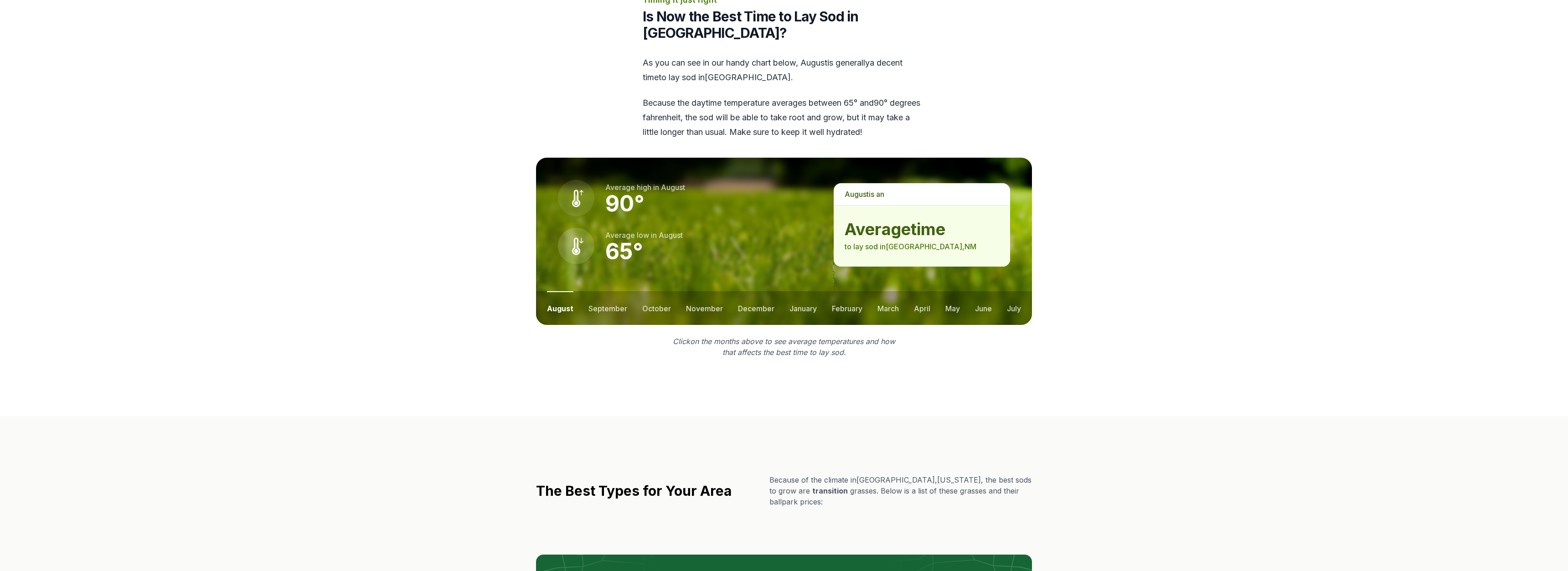
scroll to position [1163, 0]
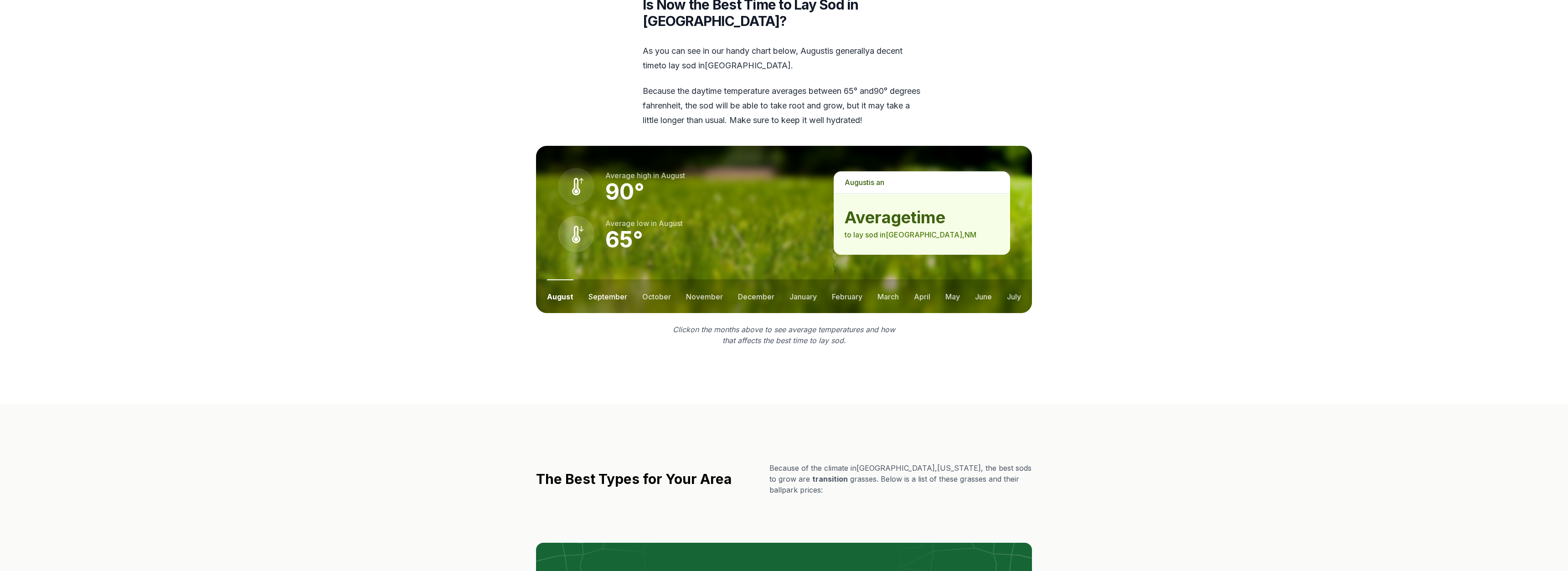
click at [608, 279] on button "september" at bounding box center [608, 296] width 39 height 33
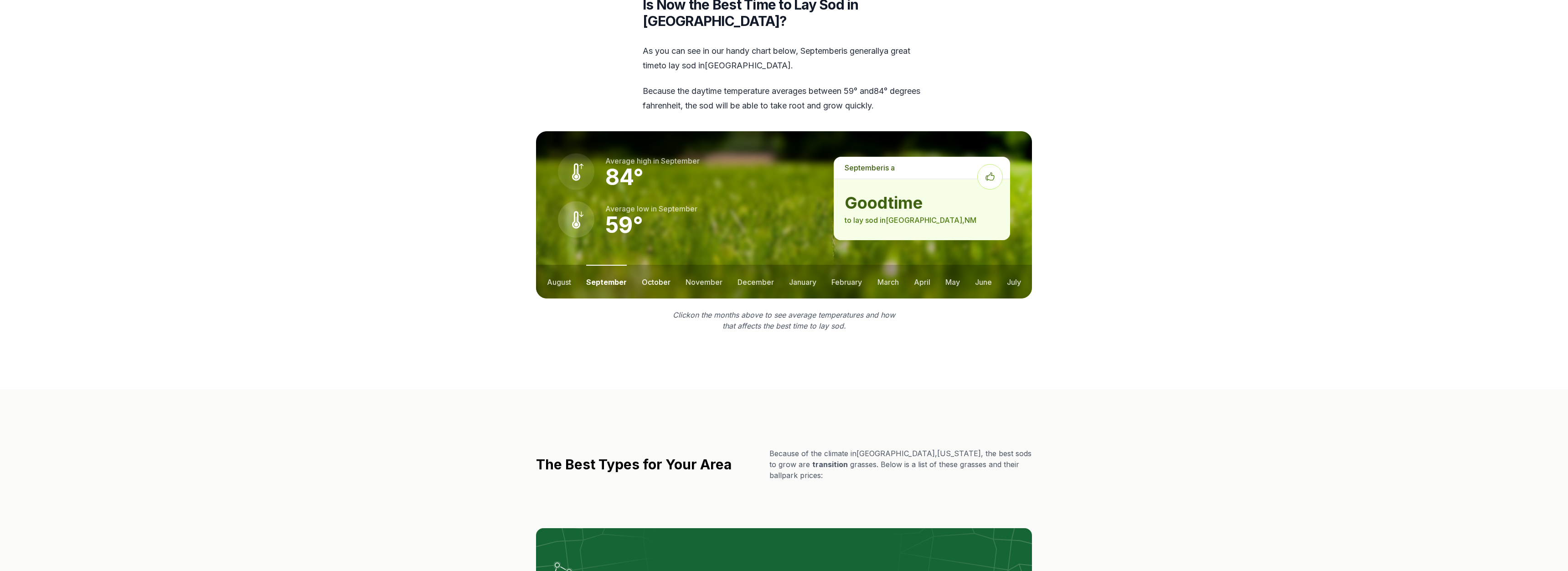
click at [663, 265] on button "october" at bounding box center [656, 281] width 29 height 33
click at [741, 265] on button "december" at bounding box center [756, 281] width 37 height 33
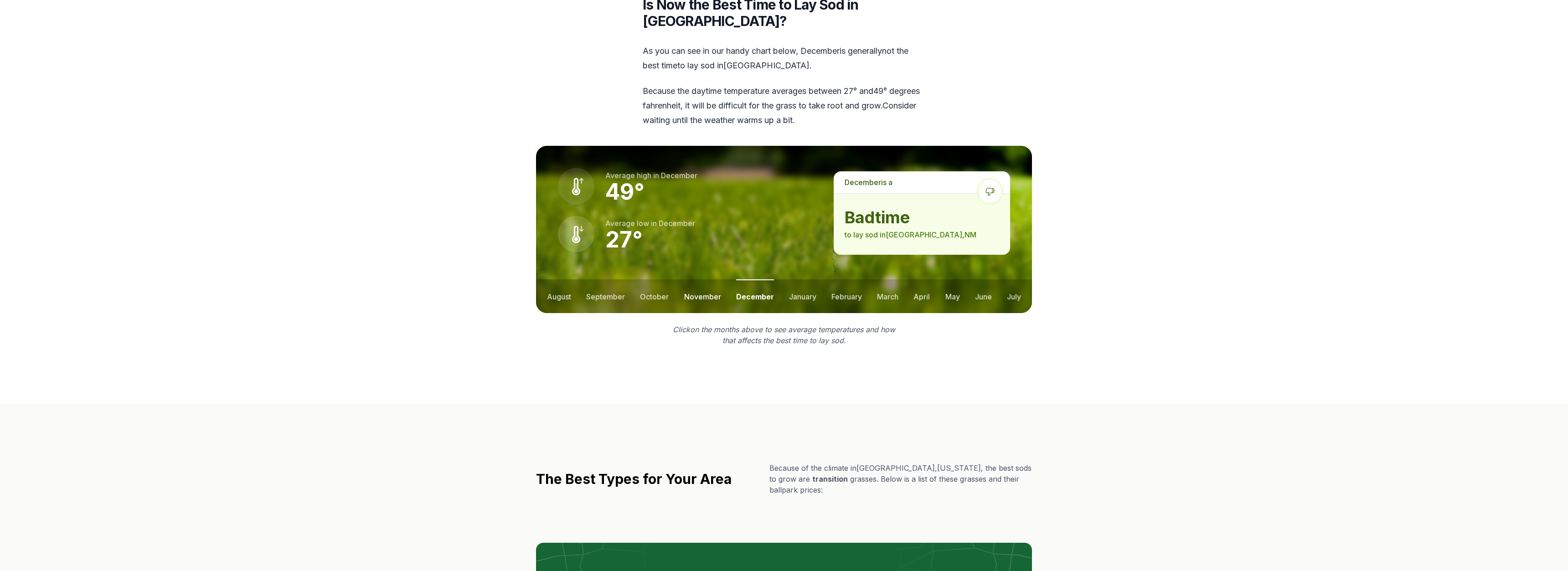
click at [709, 279] on button "november" at bounding box center [702, 296] width 37 height 33
click at [624, 279] on button "september" at bounding box center [606, 296] width 39 height 33
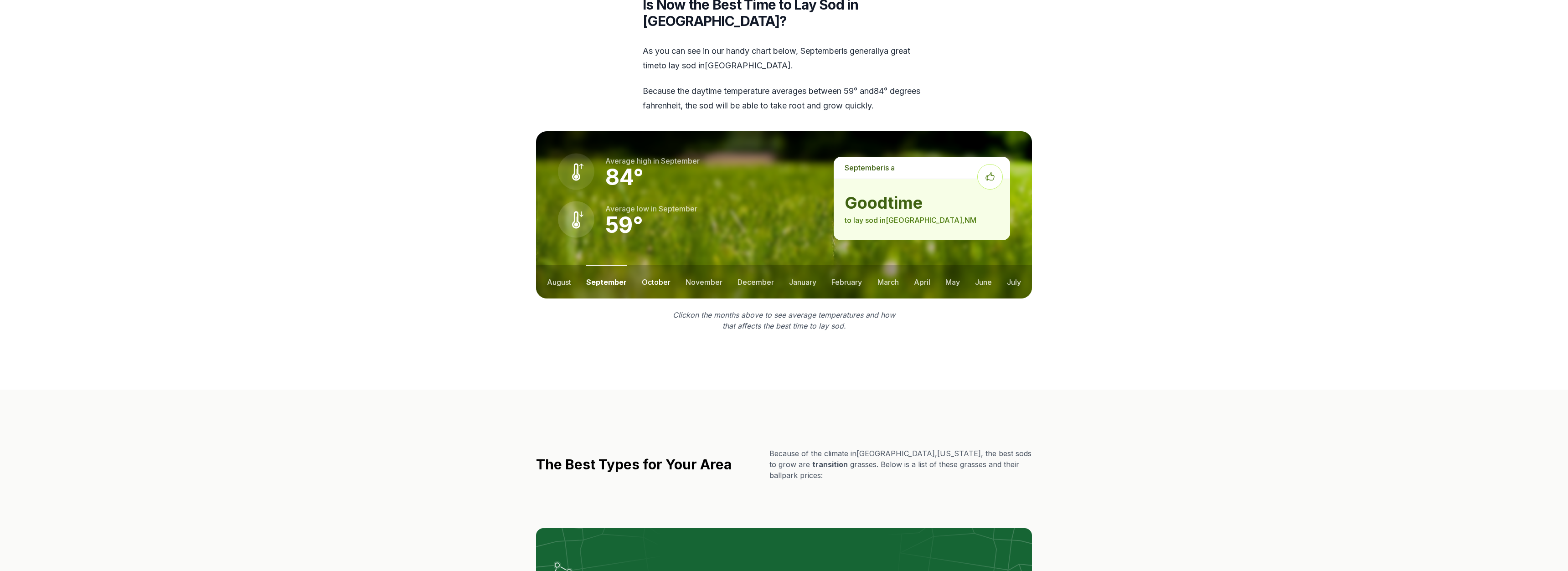
click at [656, 265] on button "october" at bounding box center [656, 281] width 29 height 33
click at [609, 265] on button "september" at bounding box center [606, 281] width 39 height 33
click at [559, 265] on button "august" at bounding box center [559, 281] width 24 height 33
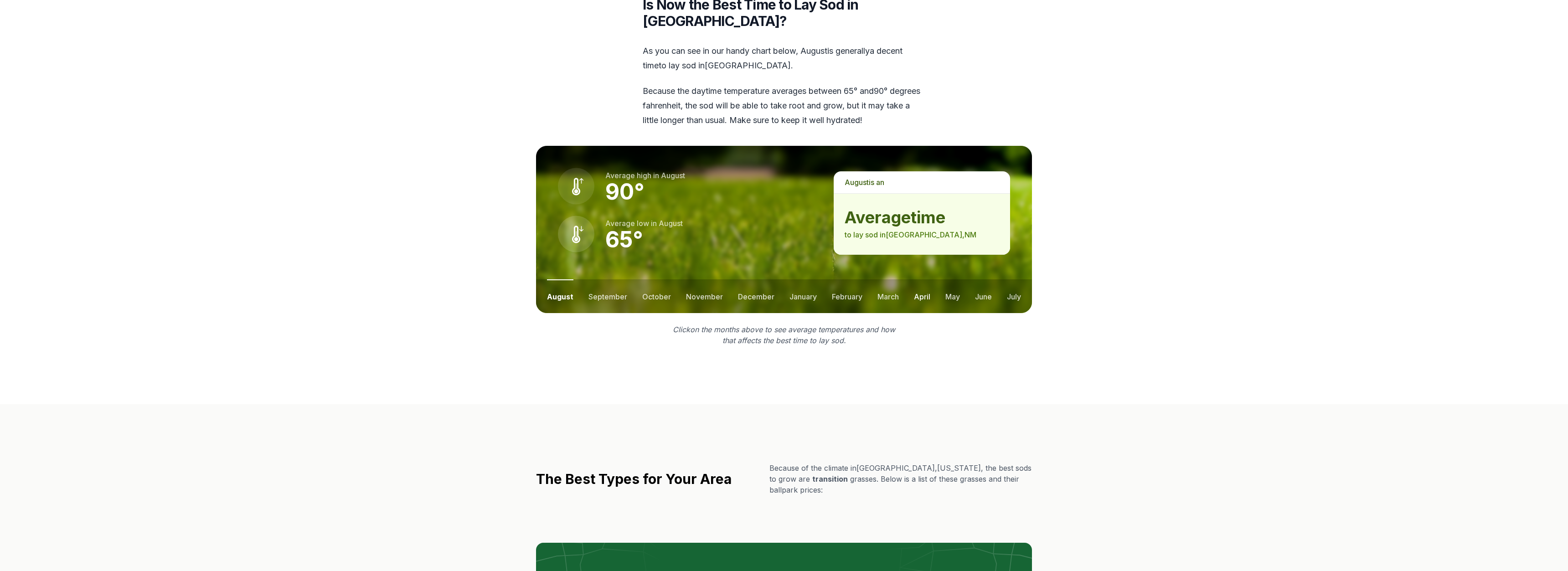
click at [924, 279] on button "april" at bounding box center [922, 296] width 16 height 33
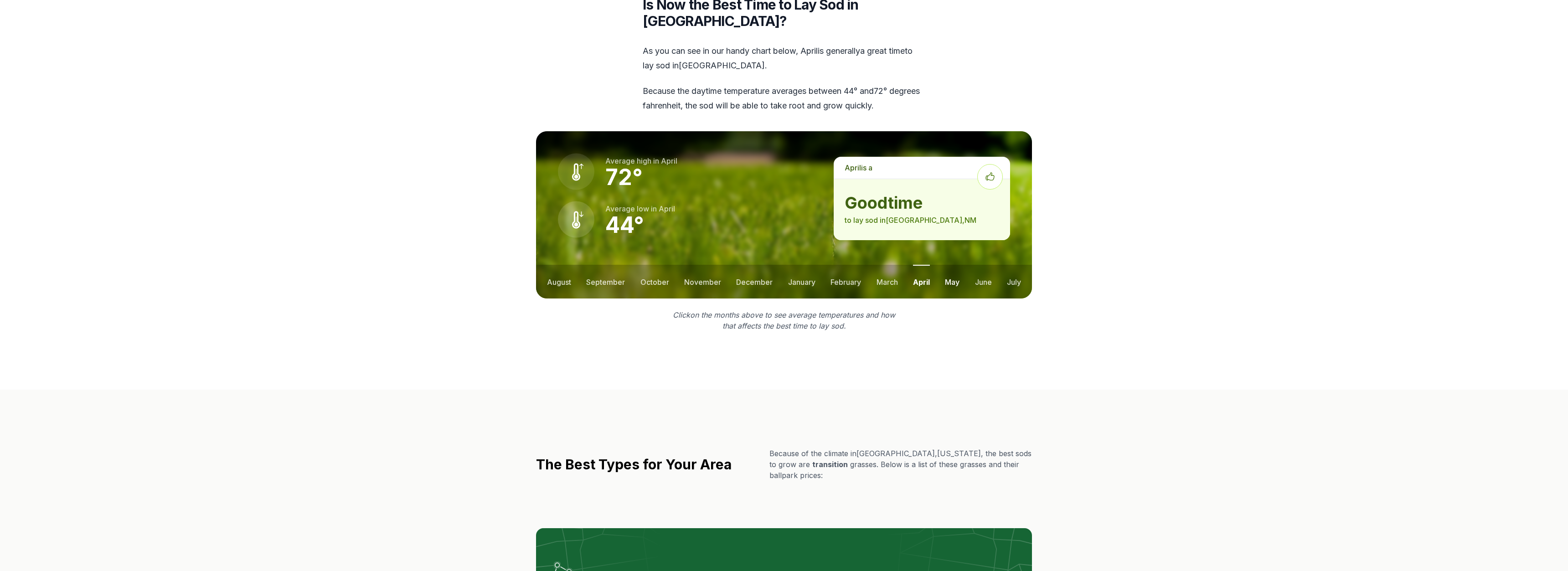
click at [947, 265] on button "may" at bounding box center [952, 281] width 15 height 33
click at [982, 265] on button "june" at bounding box center [984, 281] width 17 height 33
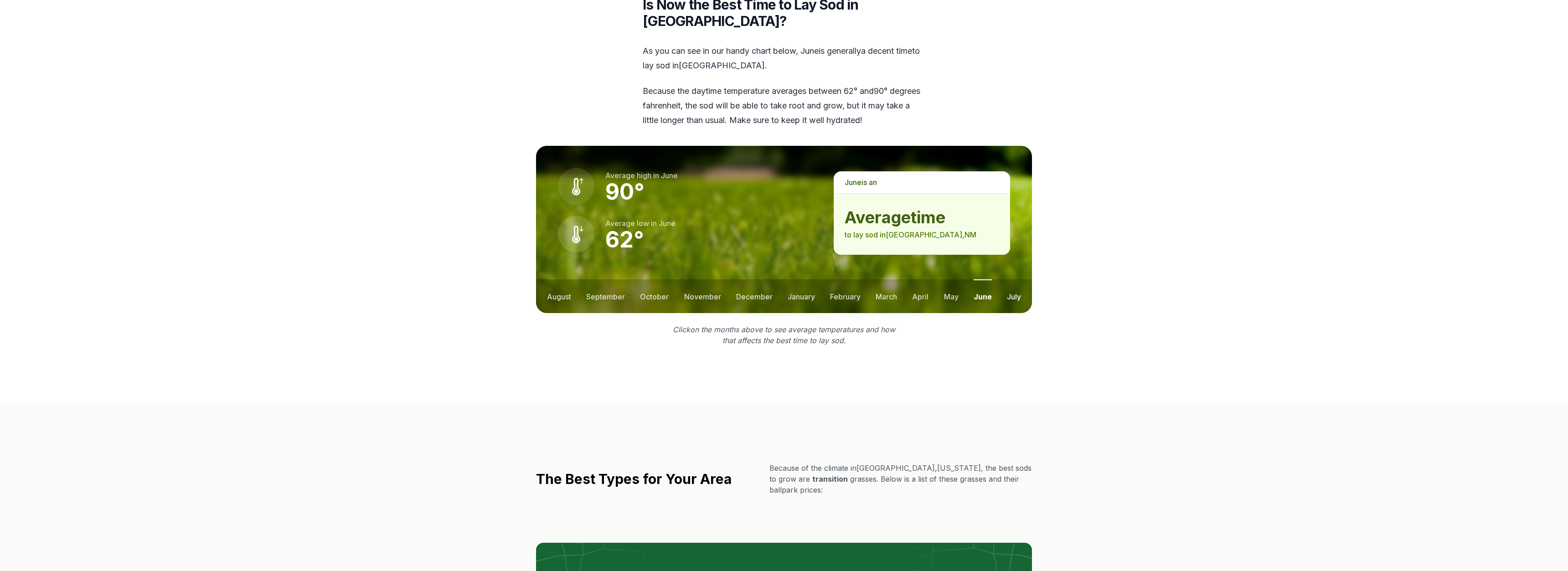
click at [1013, 279] on button "july" at bounding box center [1013, 296] width 14 height 33
click at [884, 279] on button "march" at bounding box center [886, 296] width 21 height 33
click at [845, 279] on button "february" at bounding box center [845, 296] width 30 height 33
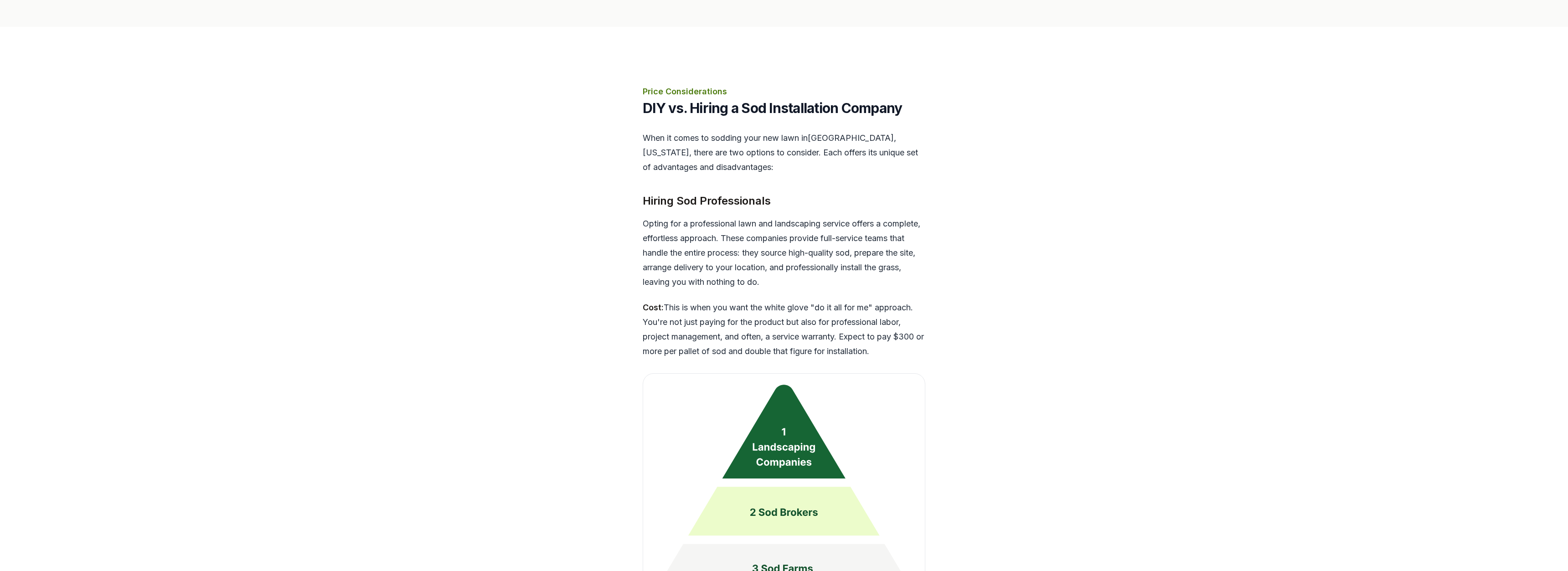
scroll to position [1860, 0]
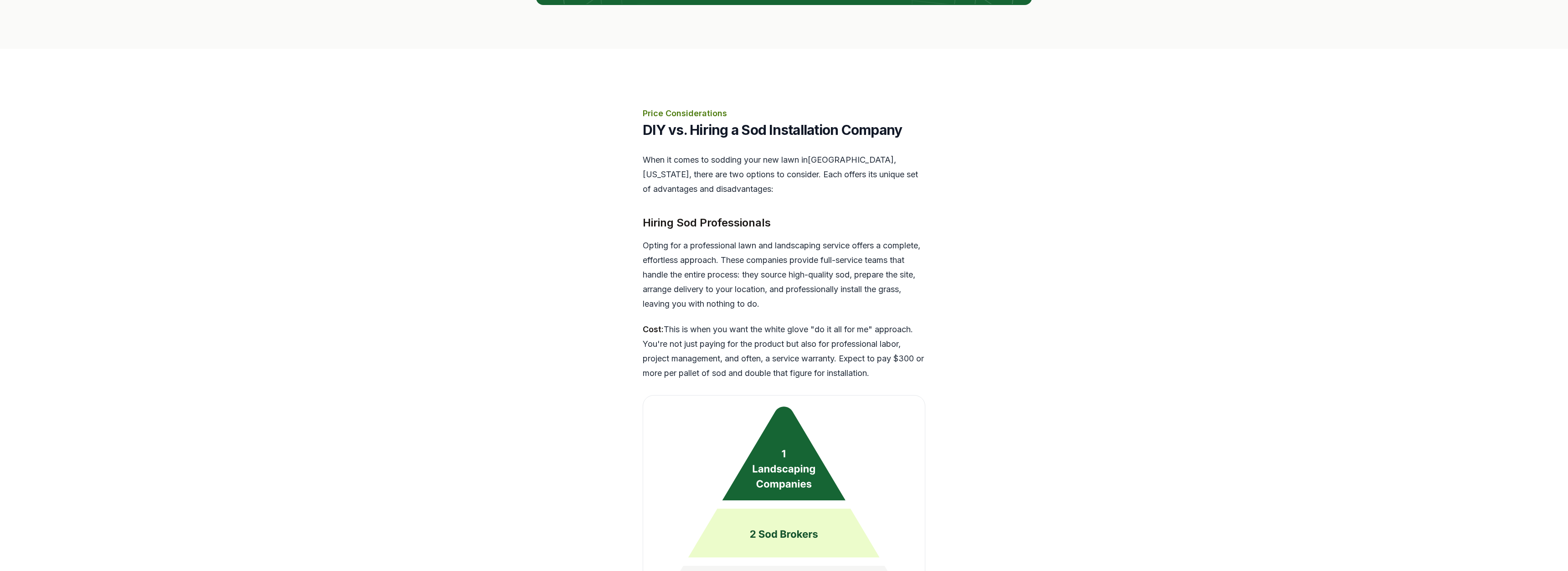
drag, startPoint x: 668, startPoint y: 261, endPoint x: 936, endPoint y: 342, distance: 280.0
drag, startPoint x: 905, startPoint y: 345, endPoint x: 634, endPoint y: 304, distance: 274.1
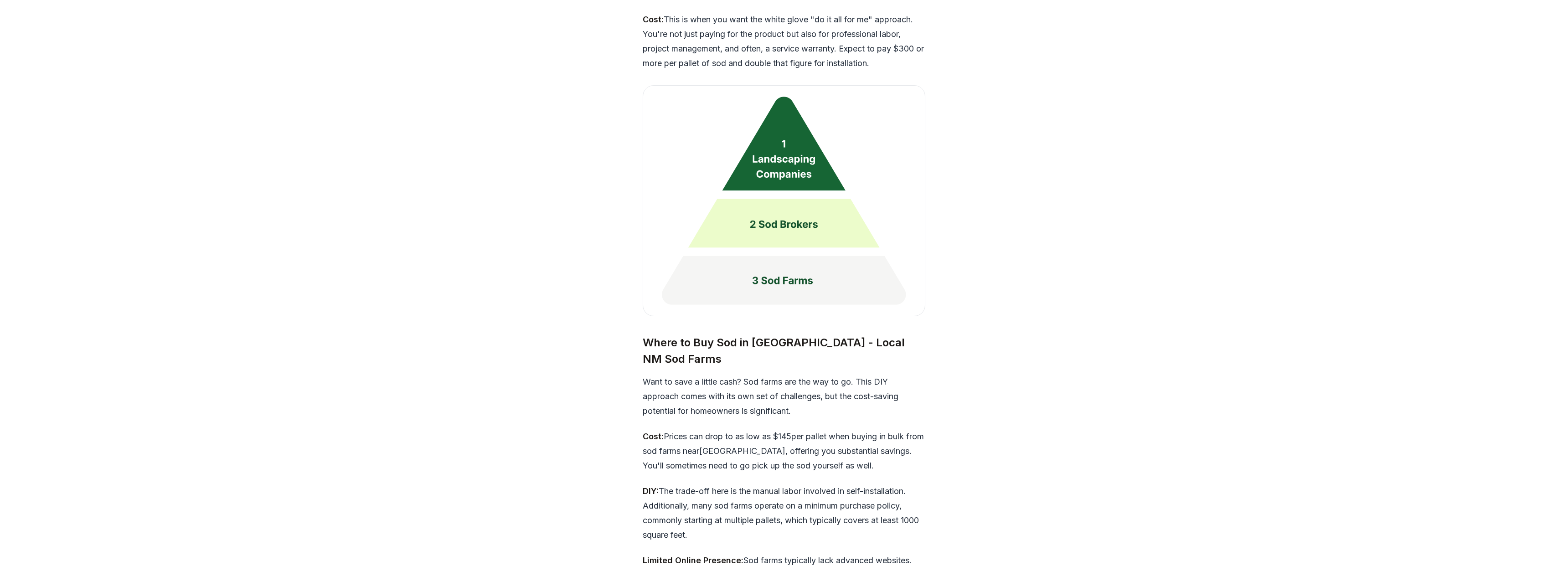
scroll to position [2232, 0]
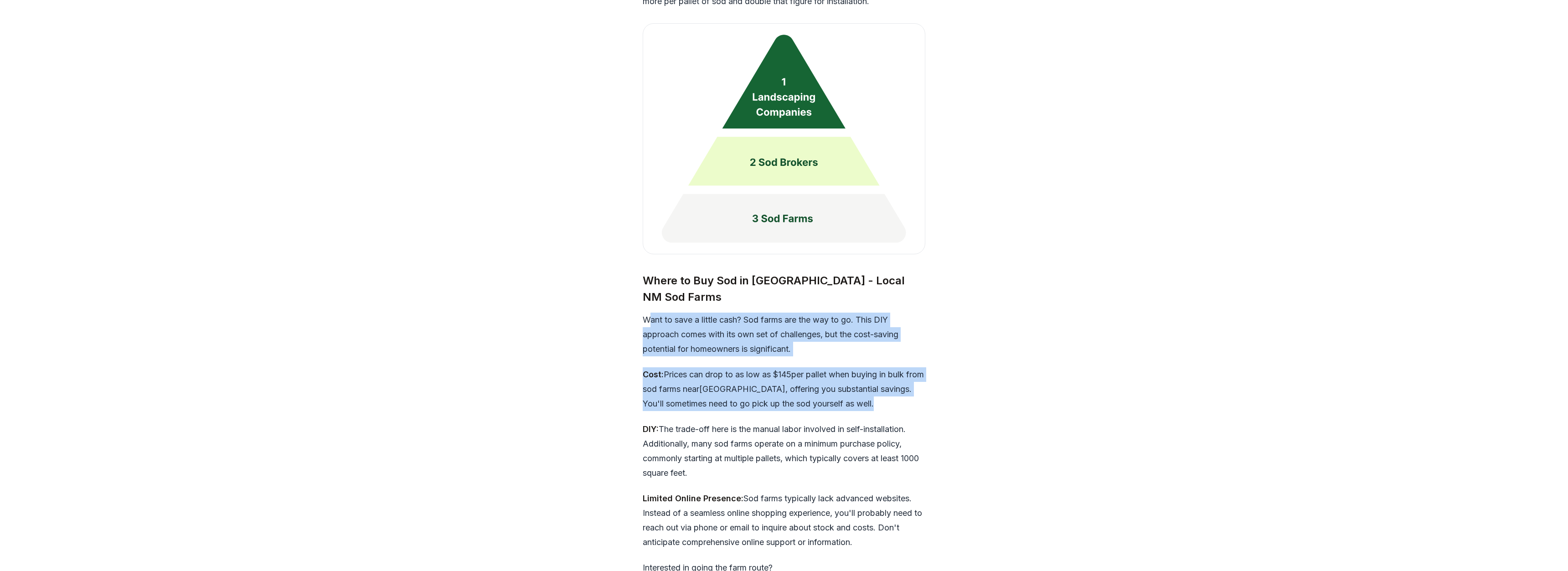
drag, startPoint x: 648, startPoint y: 285, endPoint x: 894, endPoint y: 373, distance: 261.3
click at [894, 373] on div "When it comes to sodding your new lawn in [GEOGRAPHIC_DATA] , [US_STATE] , ther…" at bounding box center [784, 255] width 282 height 948
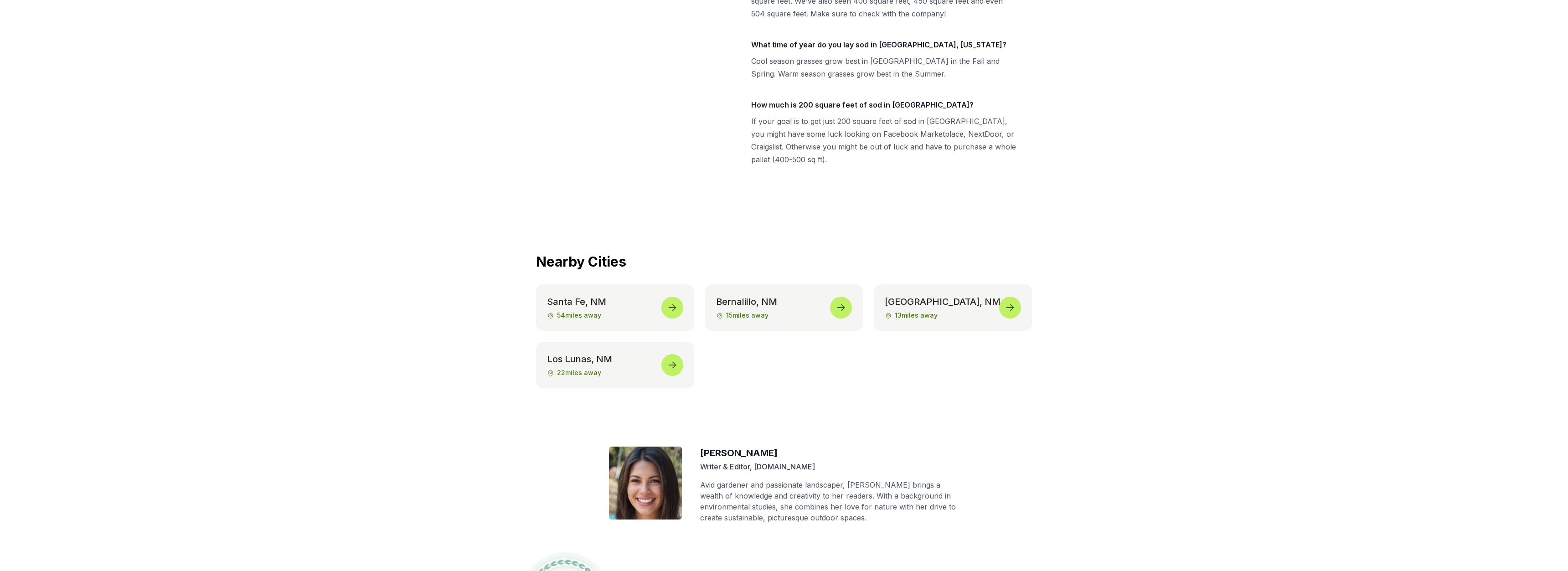
scroll to position [3859, 0]
